Goal: Entertainment & Leisure: Consume media (video, audio)

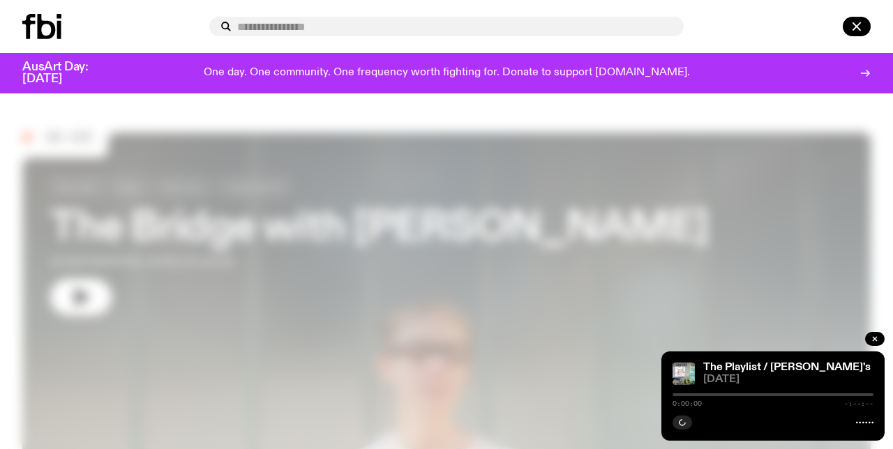
click at [0, 248] on div at bounding box center [446, 224] width 893 height 449
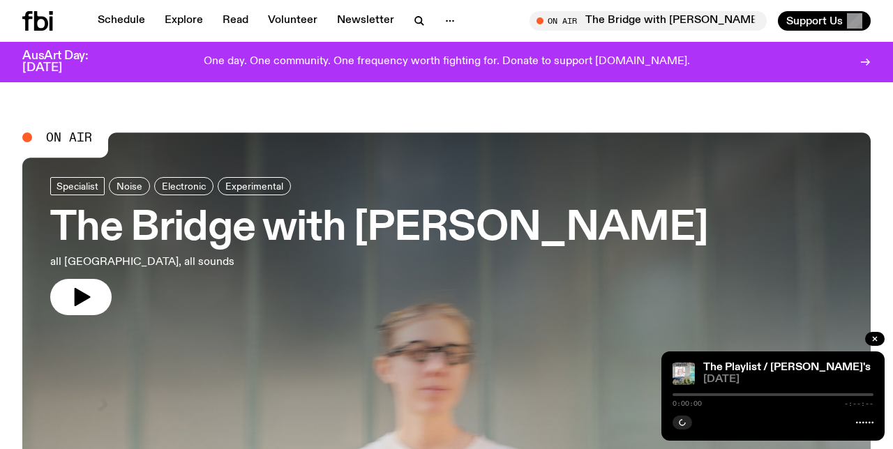
scroll to position [85, 0]
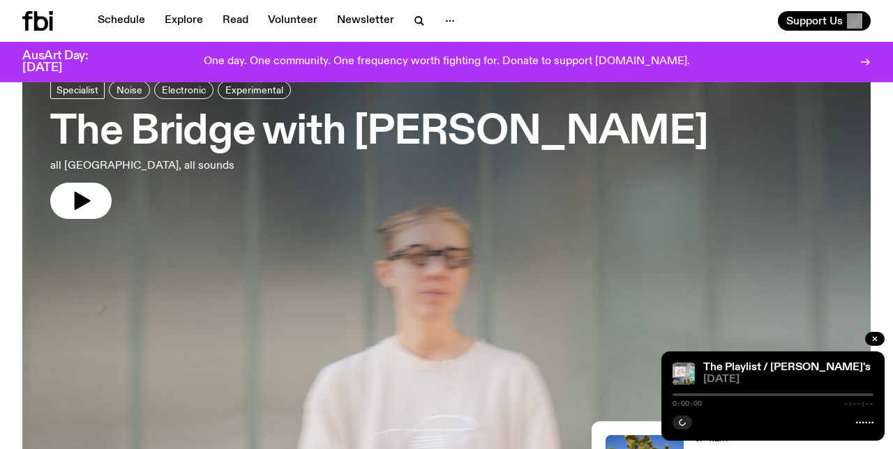
click at [264, 126] on h3 "The Bridge with [PERSON_NAME]" at bounding box center [379, 132] width 658 height 39
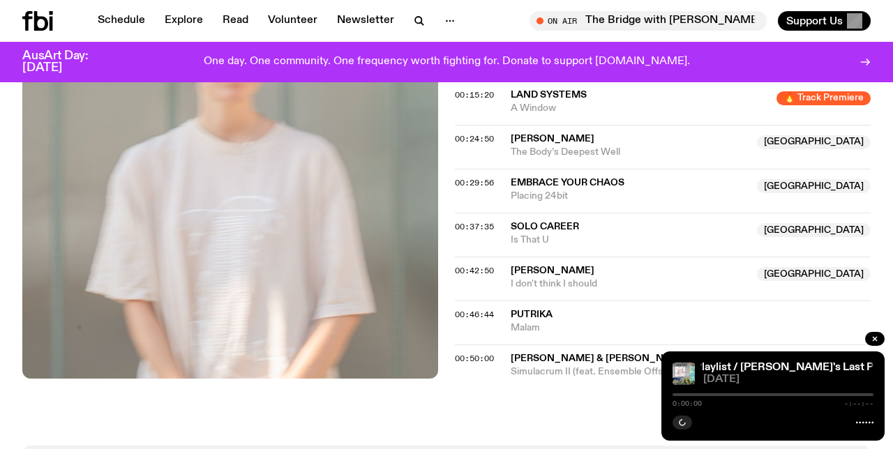
scroll to position [612, 0]
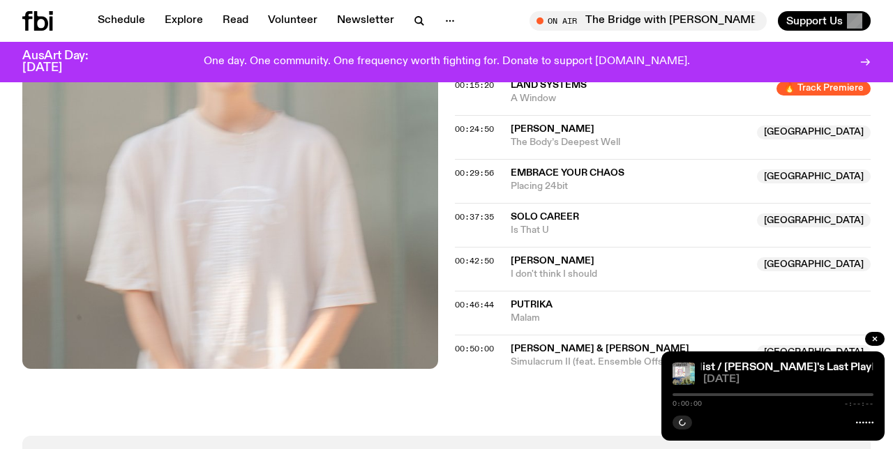
click at [604, 265] on span "[PERSON_NAME]" at bounding box center [629, 261] width 238 height 13
click at [464, 261] on span "00:42:50" at bounding box center [474, 260] width 39 height 11
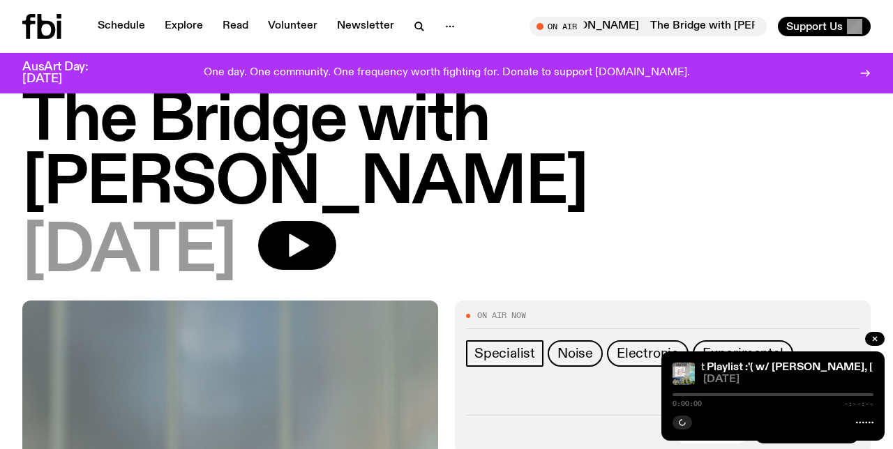
scroll to position [0, 0]
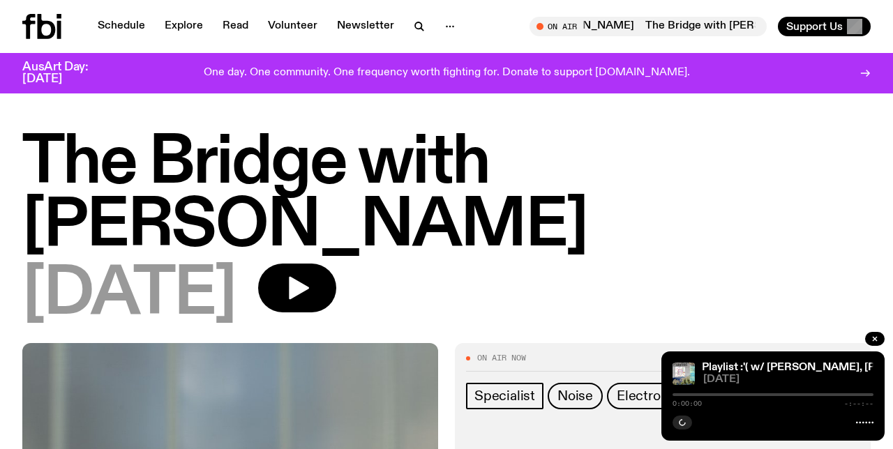
click at [312, 315] on div "[DATE]" at bounding box center [446, 295] width 848 height 63
click at [311, 283] on icon "button" at bounding box center [297, 288] width 28 height 28
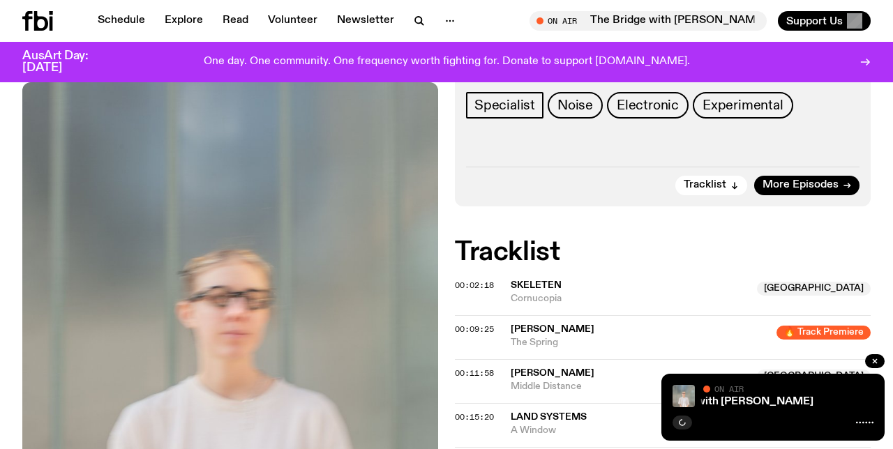
scroll to position [162, 0]
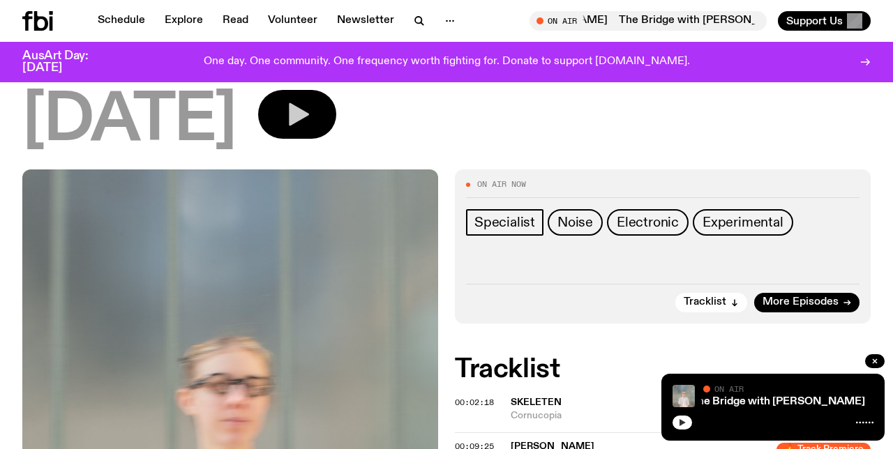
click at [681, 425] on icon "button" at bounding box center [682, 422] width 8 height 8
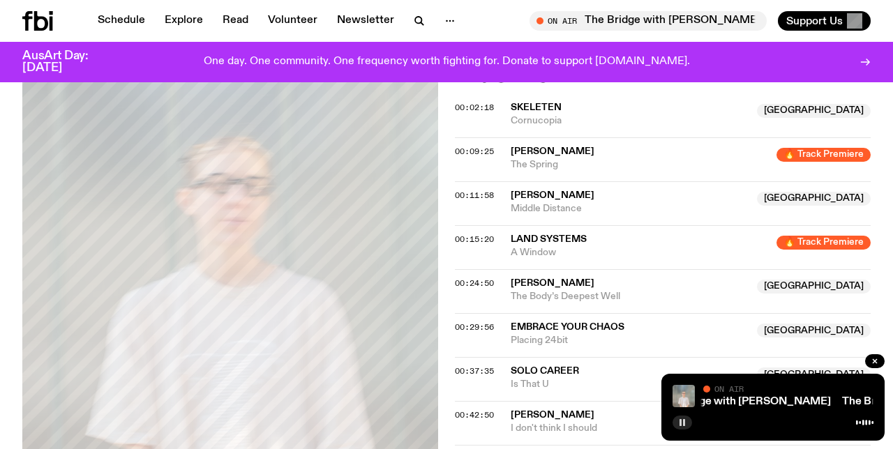
scroll to position [474, 0]
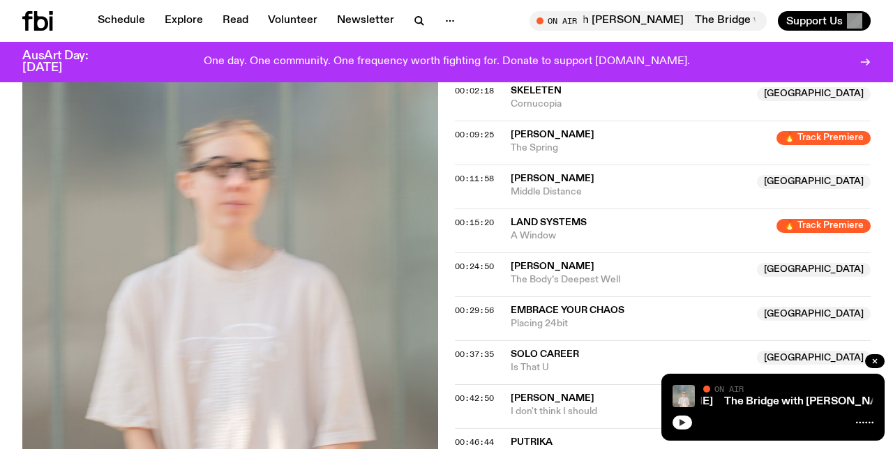
click at [682, 421] on icon "button" at bounding box center [682, 422] width 6 height 7
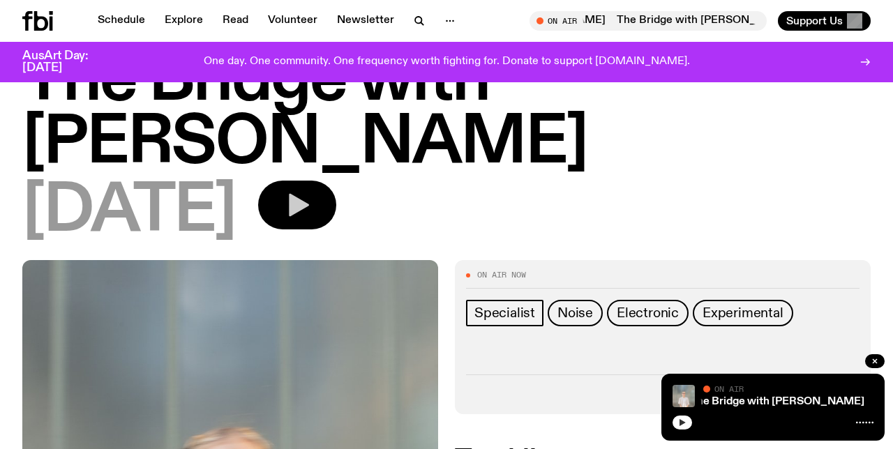
scroll to position [31, 0]
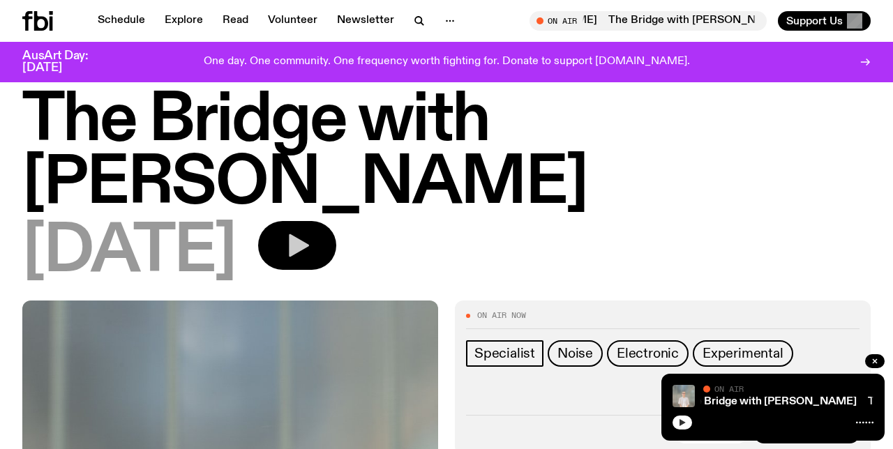
click at [309, 247] on icon "button" at bounding box center [299, 245] width 20 height 23
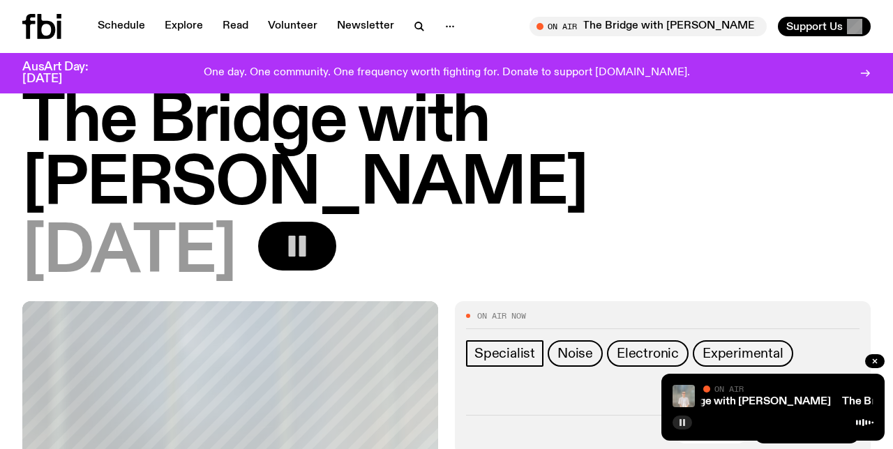
scroll to position [0, 0]
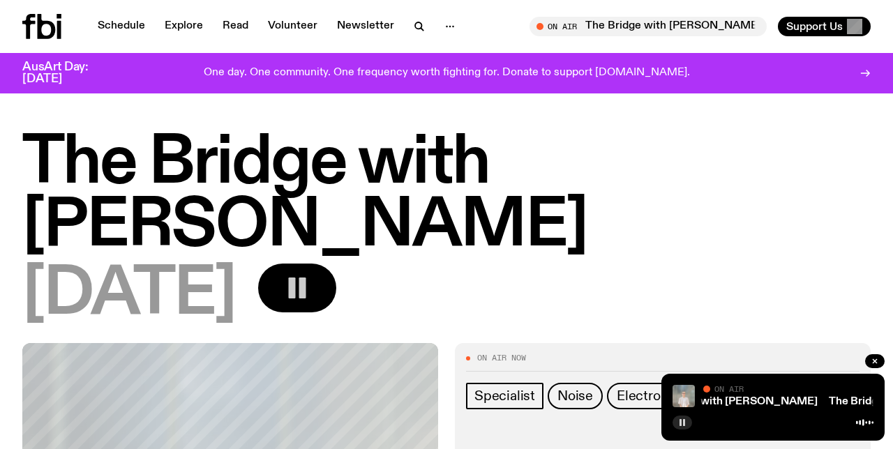
click at [296, 278] on rect "button" at bounding box center [292, 288] width 7 height 21
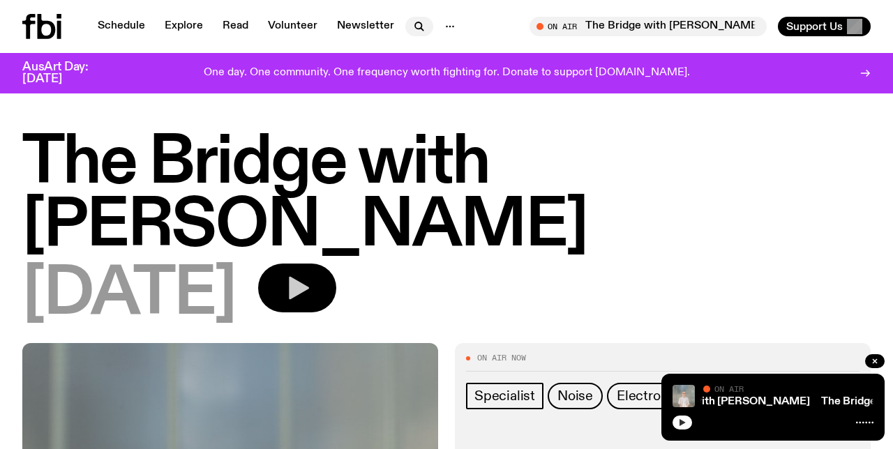
click at [419, 26] on icon "button" at bounding box center [419, 26] width 17 height 17
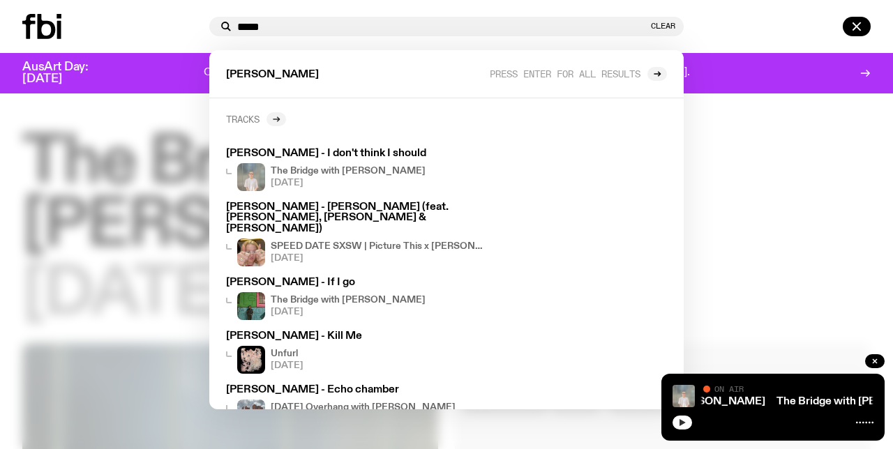
type input "*****"
click at [277, 121] on icon at bounding box center [276, 119] width 8 height 8
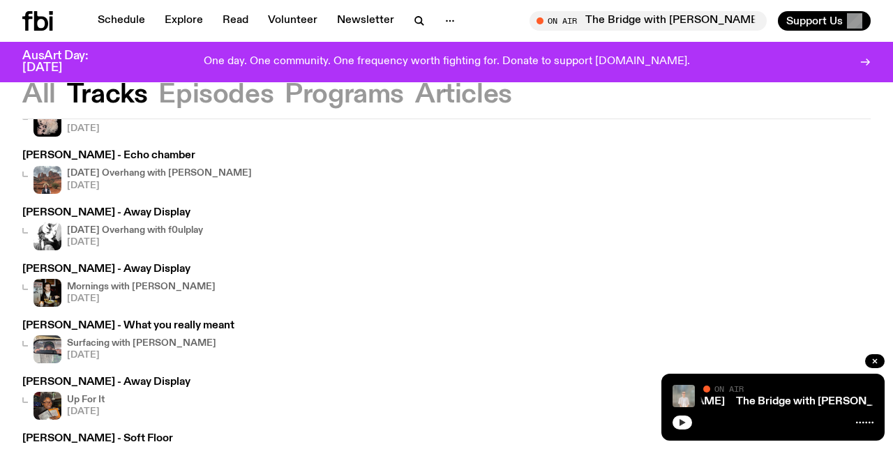
scroll to position [301, 0]
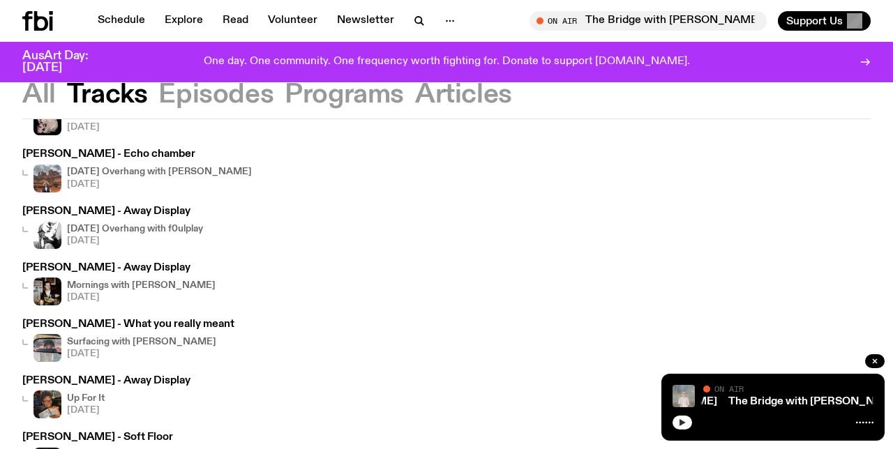
click at [1, 285] on div "[PERSON_NAME] - I don't think I should The Bridge with [PERSON_NAME] [DATE] [PE…" at bounding box center [446, 188] width 893 height 662
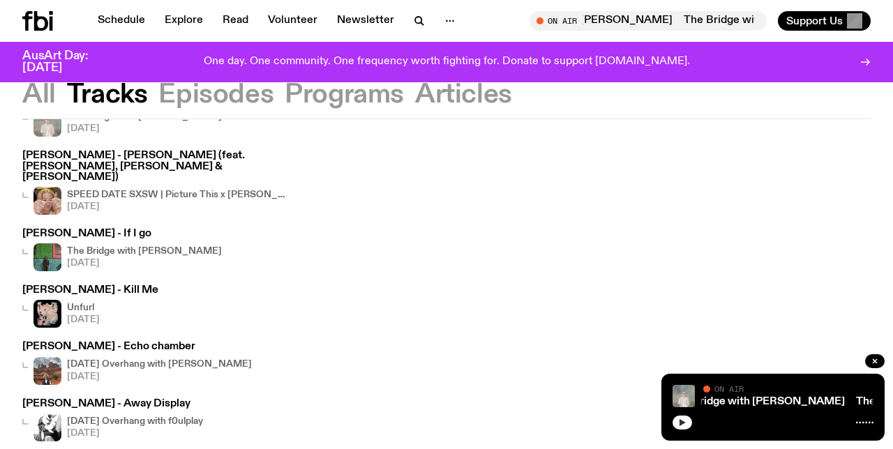
scroll to position [103, 0]
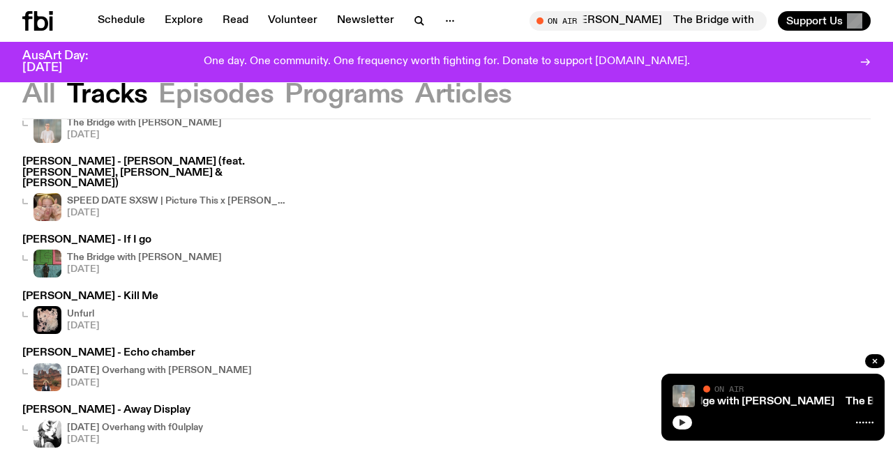
click at [93, 310] on h4 "Unfurl" at bounding box center [83, 314] width 33 height 9
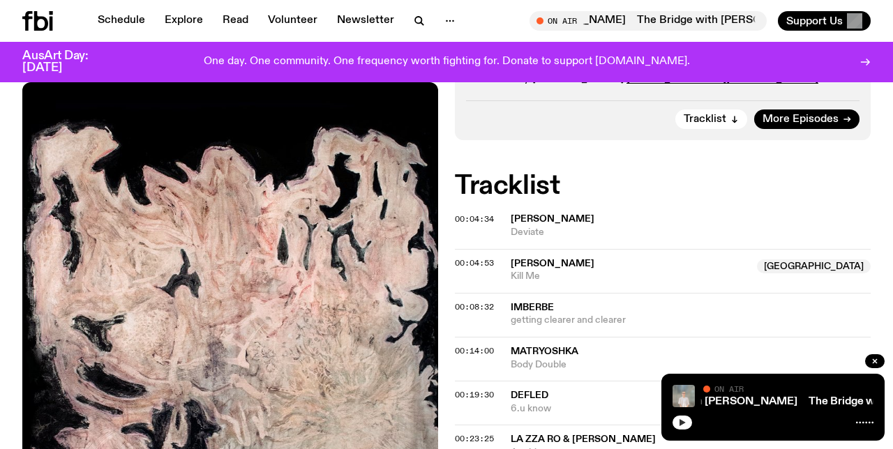
scroll to position [435, 0]
click at [464, 213] on span "00:04:34" at bounding box center [474, 218] width 39 height 11
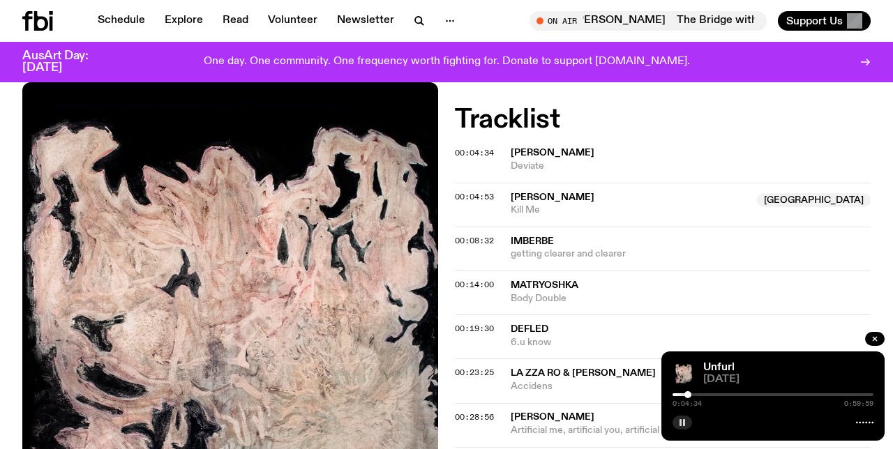
scroll to position [482, 0]
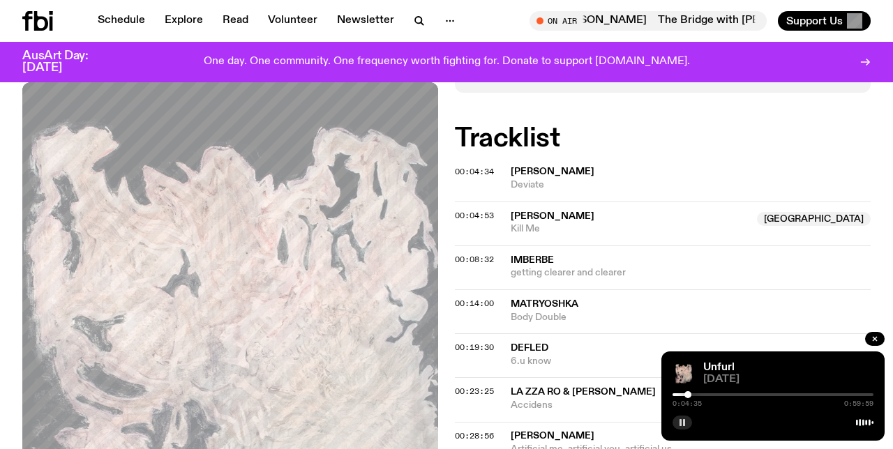
click at [679, 395] on div at bounding box center [587, 394] width 201 height 3
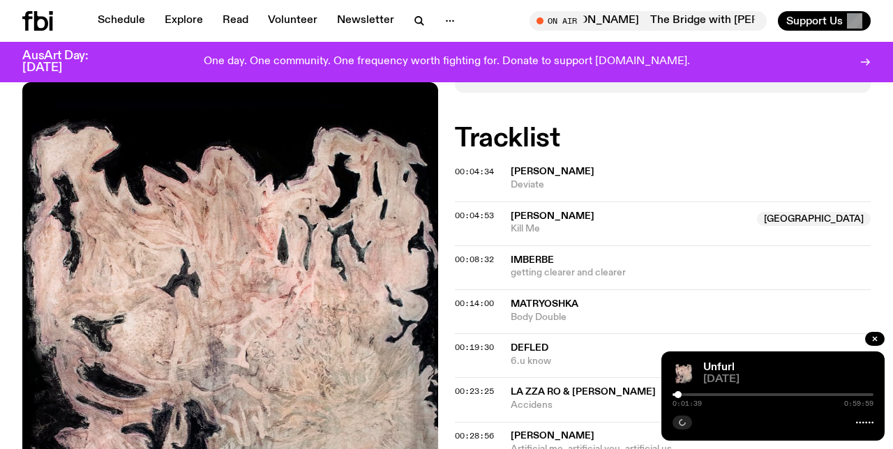
drag, startPoint x: 679, startPoint y: 395, endPoint x: 657, endPoint y: 389, distance: 23.2
click at [657, 389] on div "Schedule Explore Read Volunteer Newsletter About Us Contact Champions of emergi…" at bounding box center [446, 392] width 893 height 1748
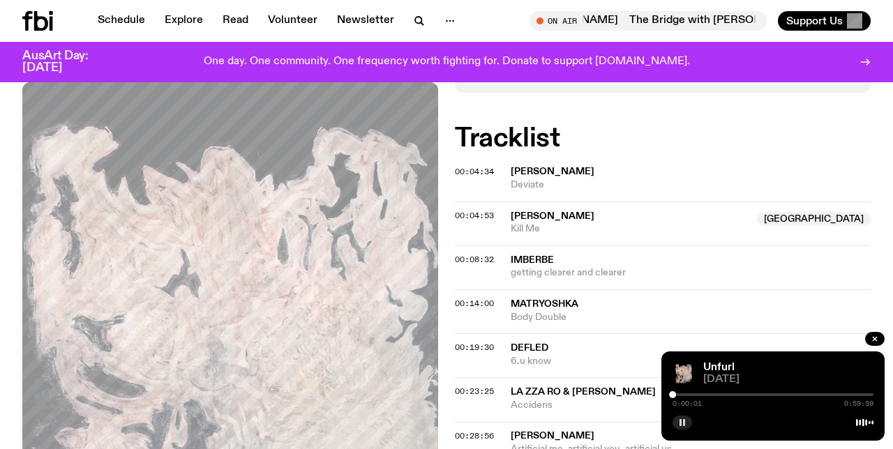
click at [676, 394] on div at bounding box center [672, 394] width 7 height 7
click at [679, 395] on div at bounding box center [675, 394] width 7 height 7
click at [688, 395] on div at bounding box center [772, 394] width 201 height 3
click at [692, 394] on div at bounding box center [772, 394] width 201 height 3
